Goal: Transaction & Acquisition: Purchase product/service

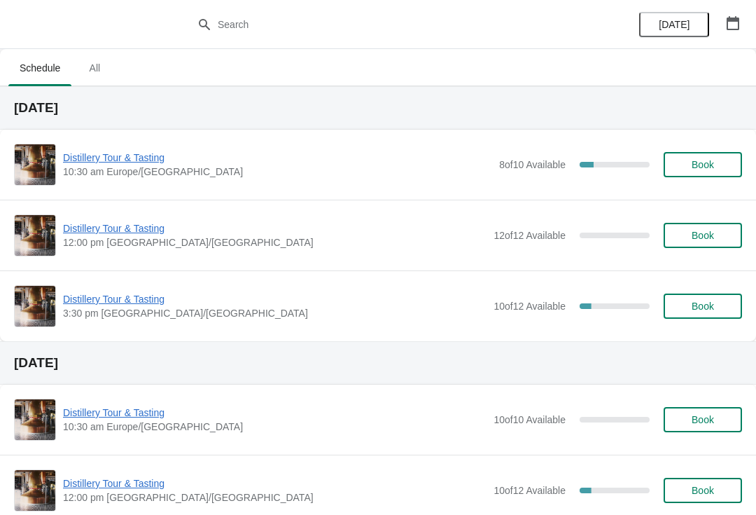
click at [694, 235] on span "Book" at bounding box center [703, 235] width 22 height 11
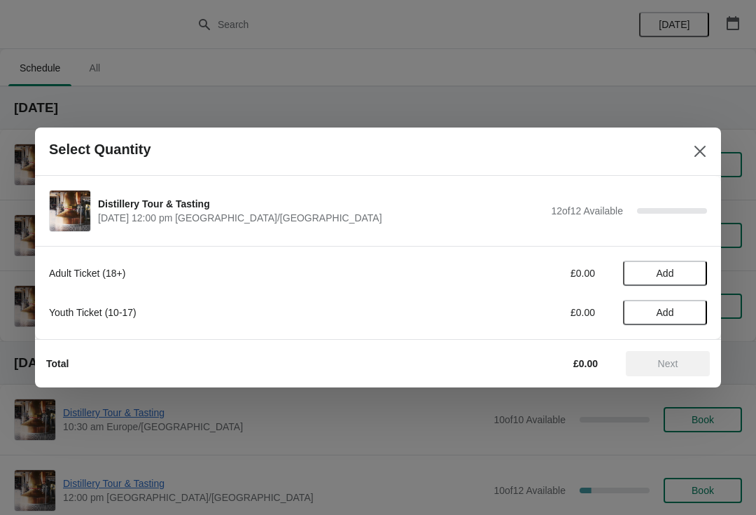
click at [686, 271] on span "Add" at bounding box center [665, 273] width 59 height 11
click at [684, 267] on icon at bounding box center [689, 273] width 15 height 15
click at [683, 271] on icon at bounding box center [689, 273] width 15 height 15
click at [670, 361] on span "Next" at bounding box center [668, 363] width 20 height 11
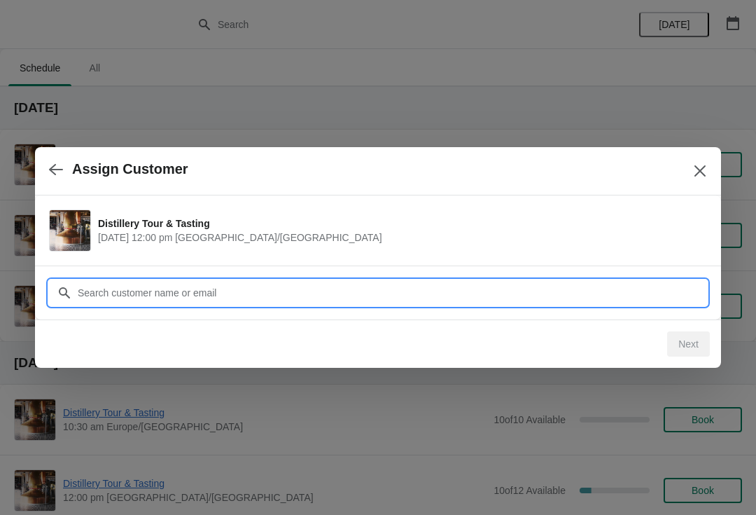
click at [277, 291] on input "Customer" at bounding box center [392, 292] width 630 height 25
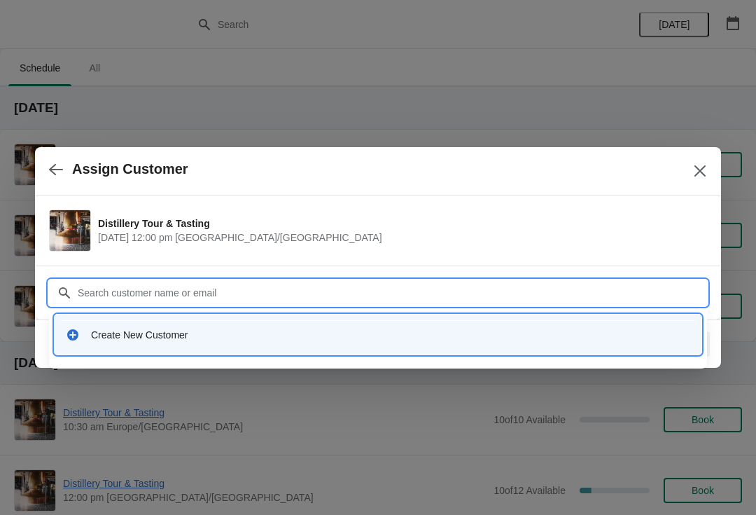
click at [193, 284] on input "Customer" at bounding box center [392, 292] width 630 height 25
click at [180, 333] on div "Create New Customer" at bounding box center [391, 335] width 600 height 14
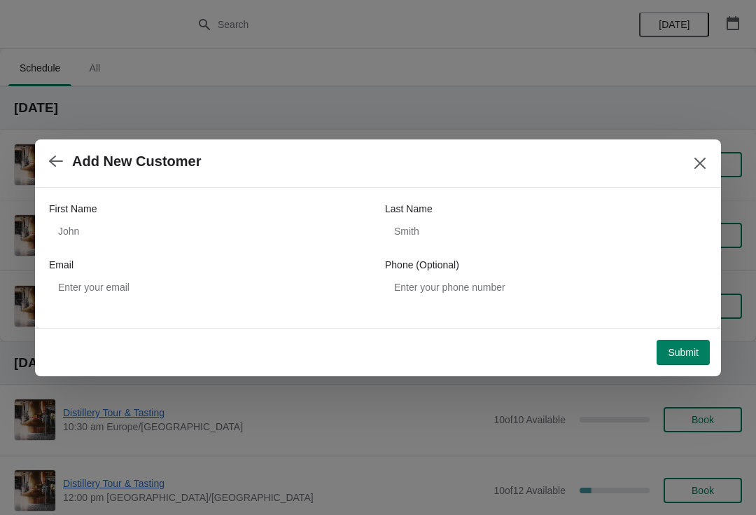
click at [693, 160] on icon "Close" at bounding box center [700, 163] width 14 height 14
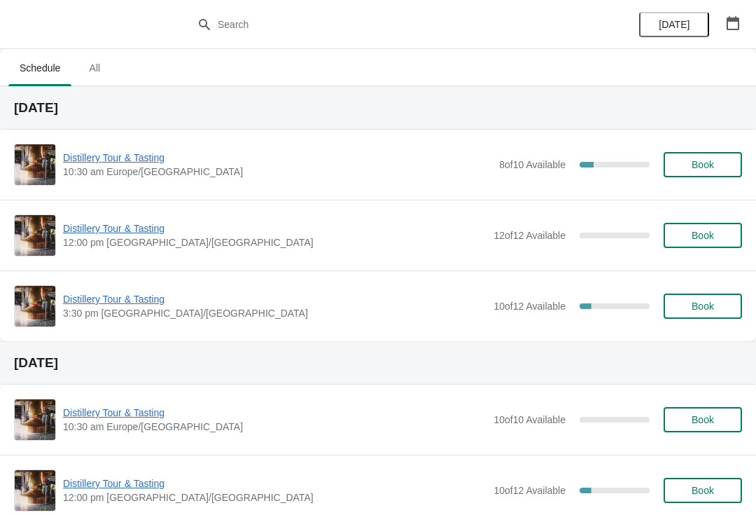
click at [698, 233] on span "Book" at bounding box center [703, 235] width 22 height 11
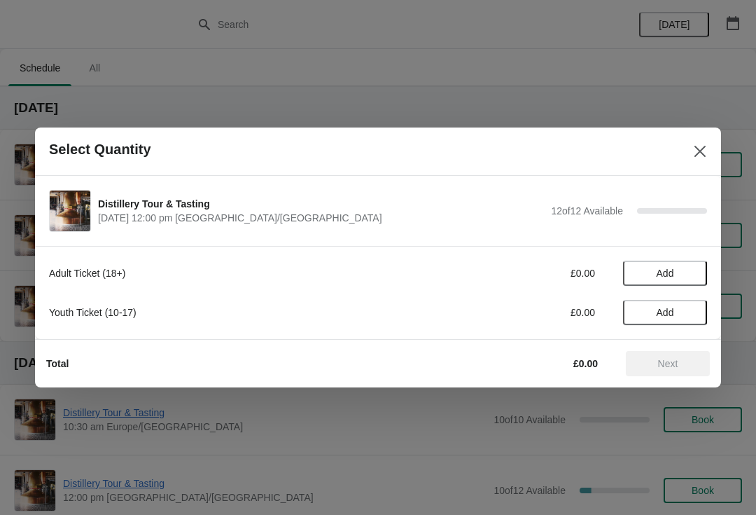
click at [675, 268] on span "Add" at bounding box center [665, 273] width 59 height 11
click at [689, 277] on icon at bounding box center [689, 273] width 15 height 15
click at [692, 270] on icon at bounding box center [689, 273] width 15 height 15
click at [674, 366] on span "Next" at bounding box center [668, 363] width 20 height 11
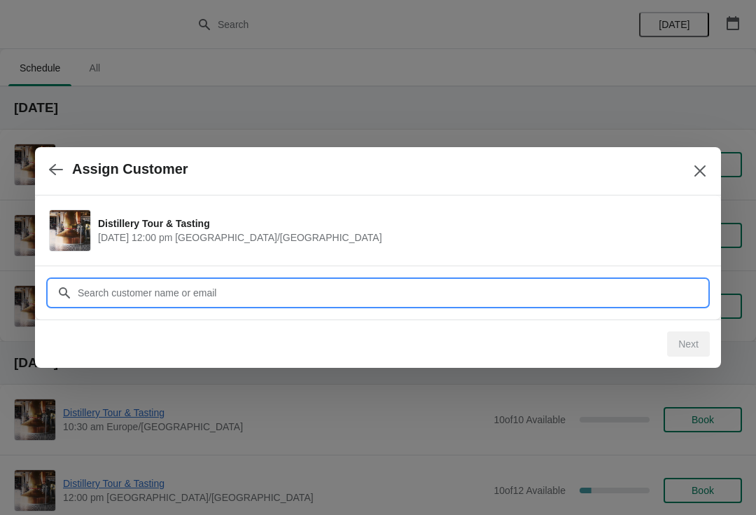
click at [200, 295] on input "Customer" at bounding box center [392, 292] width 630 height 25
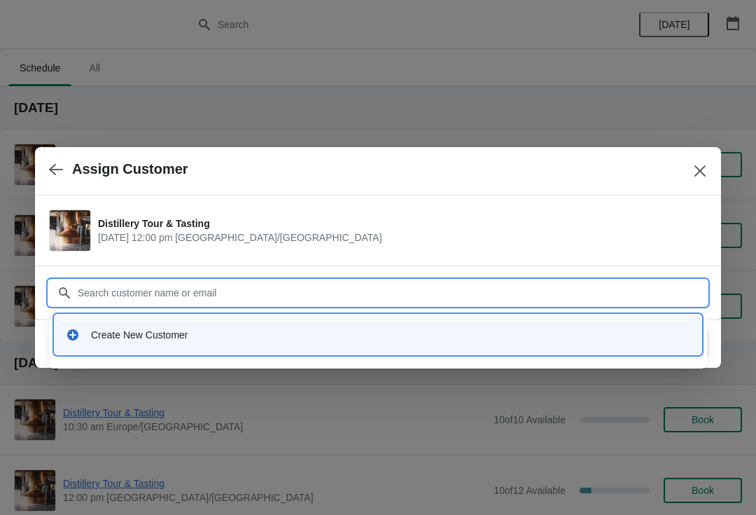
click at [191, 336] on div "Create New Customer" at bounding box center [391, 335] width 600 height 14
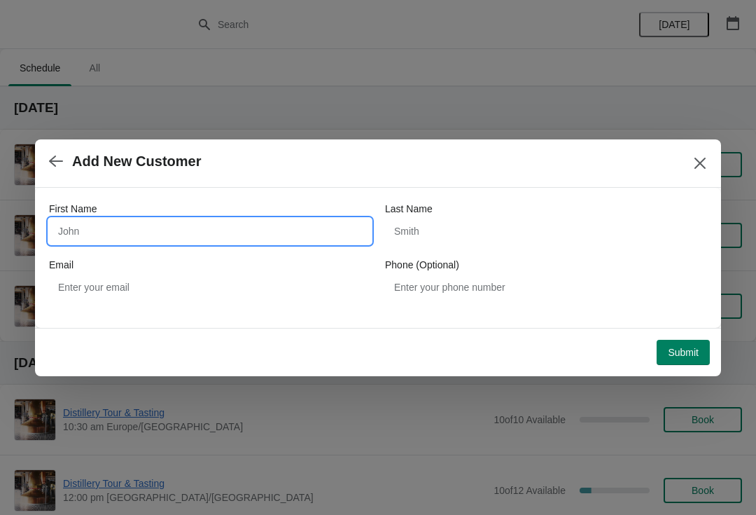
click at [228, 233] on input "First Name" at bounding box center [210, 231] width 322 height 25
type input "Mark"
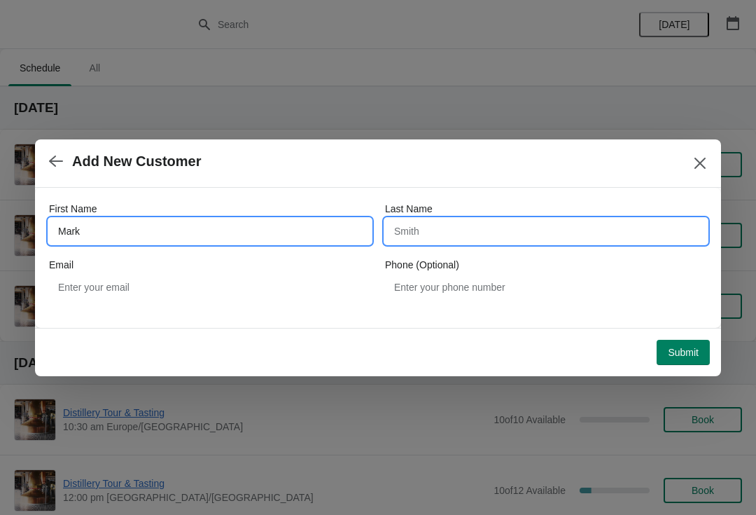
click at [408, 238] on input "Last Name" at bounding box center [546, 231] width 322 height 25
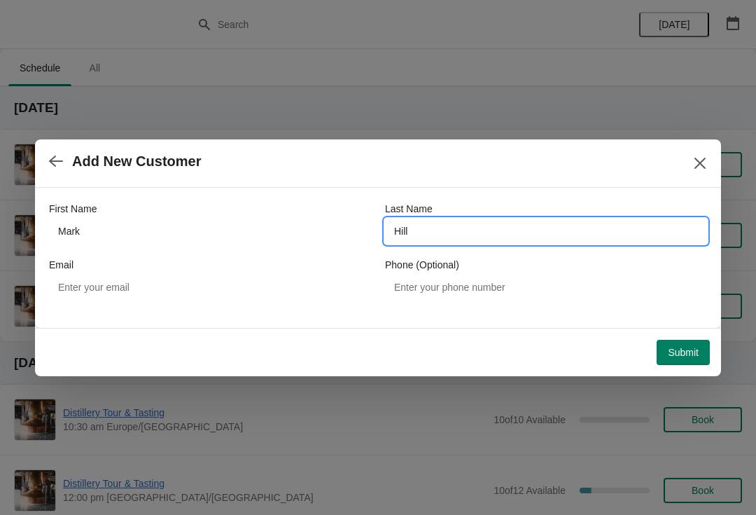
type input "Hill"
click at [687, 357] on span "Submit" at bounding box center [683, 352] width 31 height 11
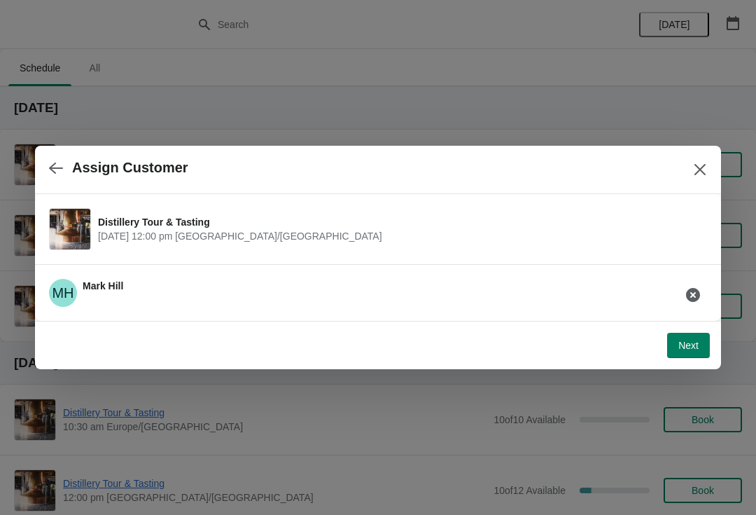
click at [685, 344] on span "Next" at bounding box center [689, 345] width 20 height 11
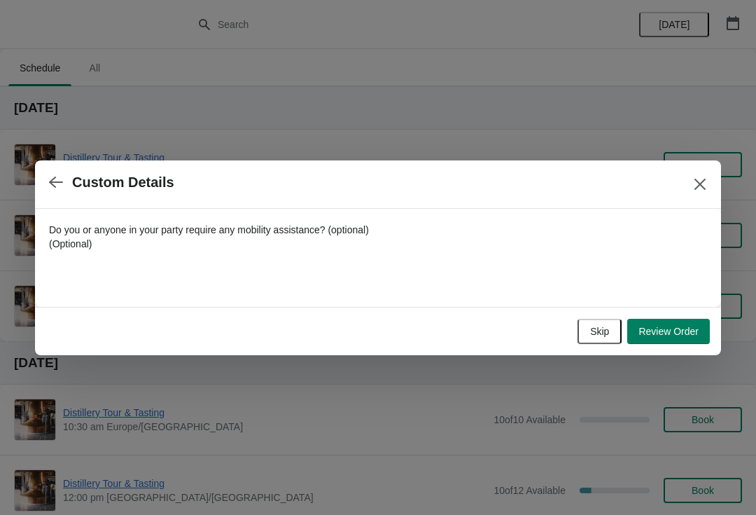
click at [675, 328] on span "Review Order" at bounding box center [669, 331] width 60 height 11
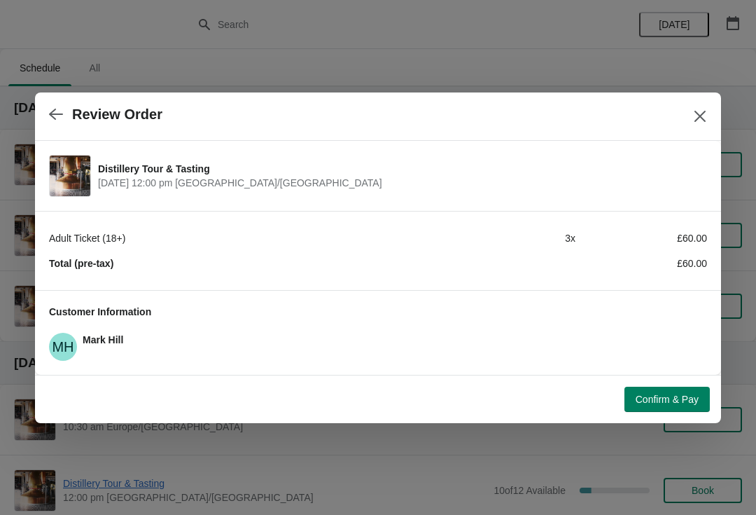
click at [676, 395] on span "Confirm & Pay" at bounding box center [667, 399] width 63 height 11
